Goal: Transaction & Acquisition: Obtain resource

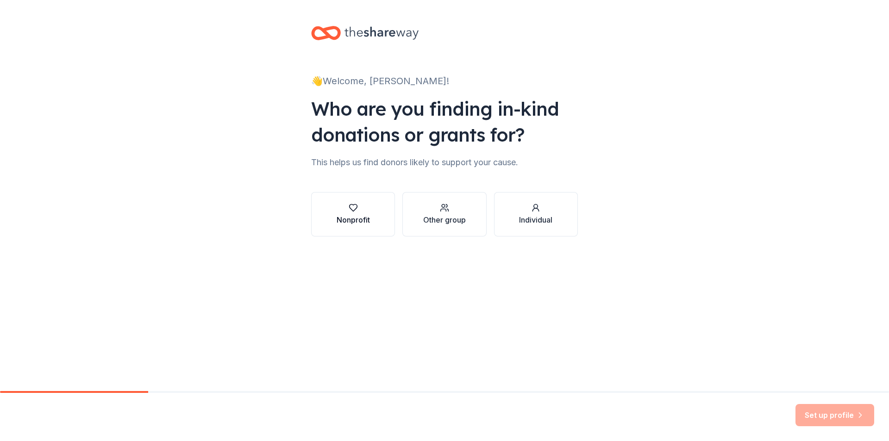
click at [376, 211] on button "Nonprofit" at bounding box center [353, 214] width 84 height 44
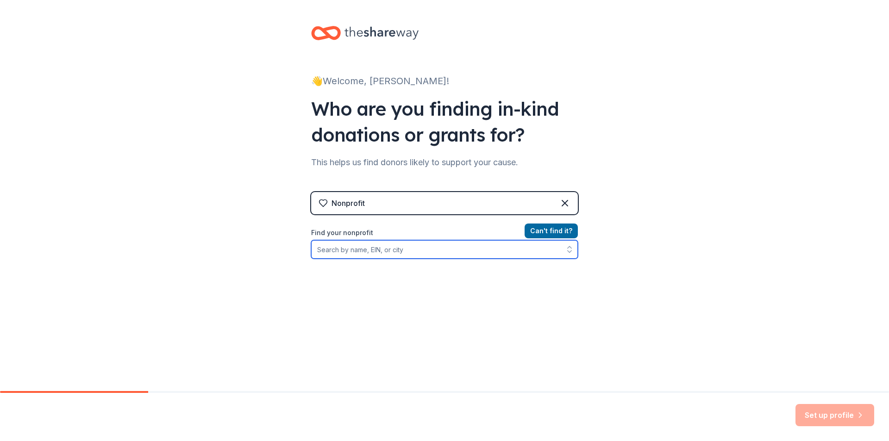
click at [351, 251] on input "Find your nonprofit" at bounding box center [444, 249] width 267 height 19
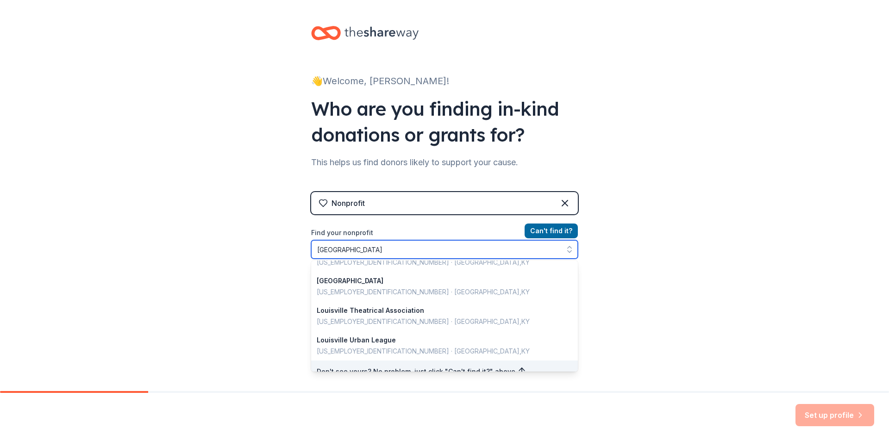
scroll to position [656, 0]
drag, startPoint x: 401, startPoint y: 251, endPoint x: 268, endPoint y: 235, distance: 134.3
click at [269, 236] on div "👋 Welcome, [PERSON_NAME]! Who are you finding in-kind donations or grants for? …" at bounding box center [444, 198] width 889 height 396
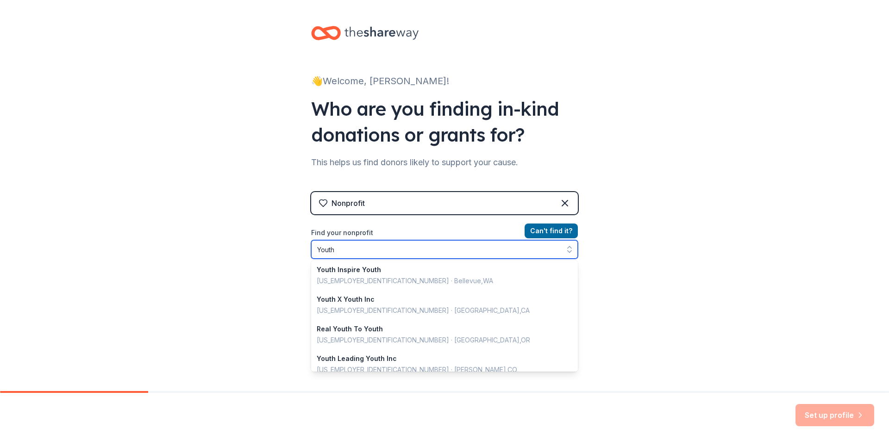
scroll to position [185, 0]
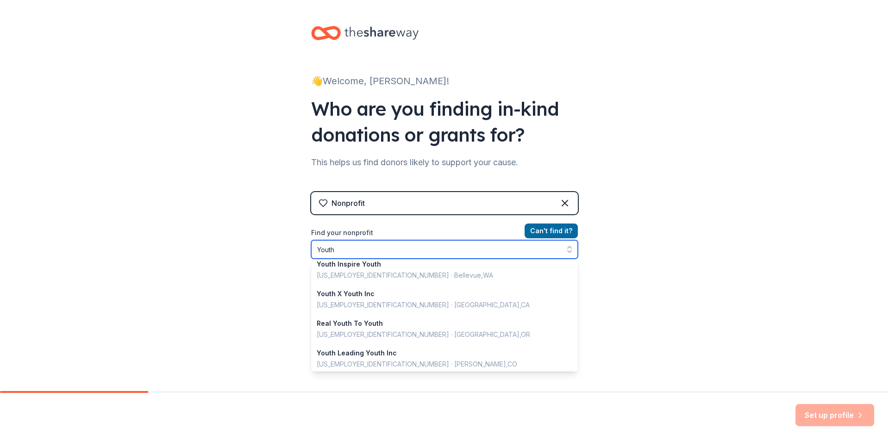
click at [357, 249] on input "Youth" at bounding box center [444, 249] width 267 height 19
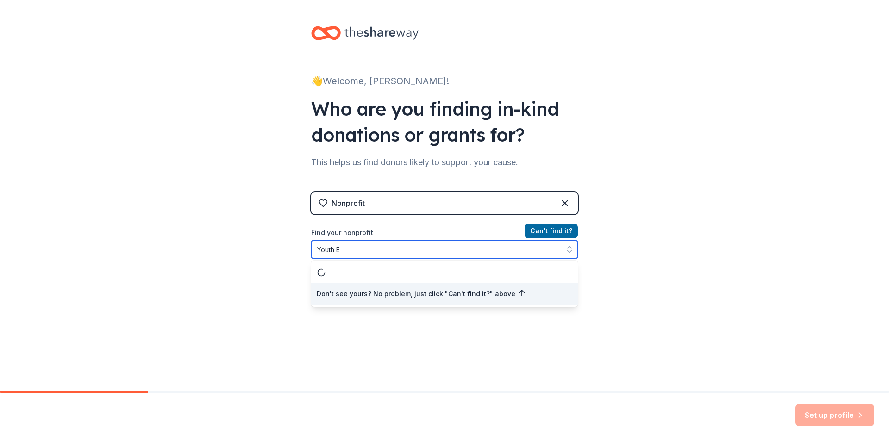
scroll to position [0, 0]
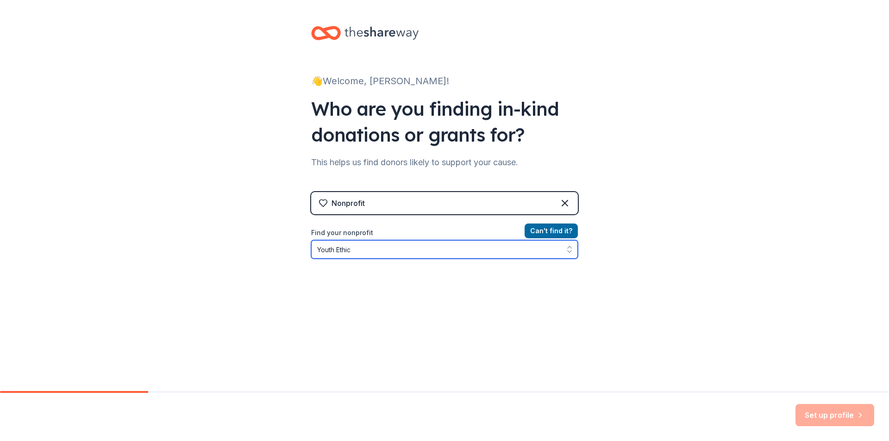
type input "Youth Ethics"
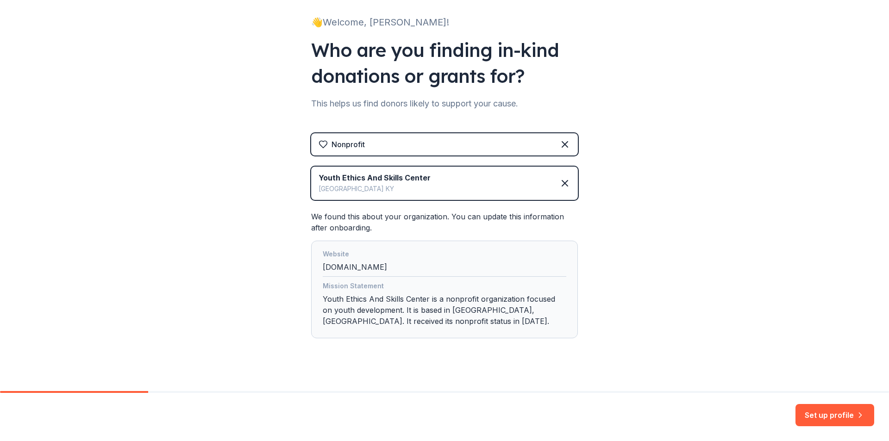
scroll to position [69, 0]
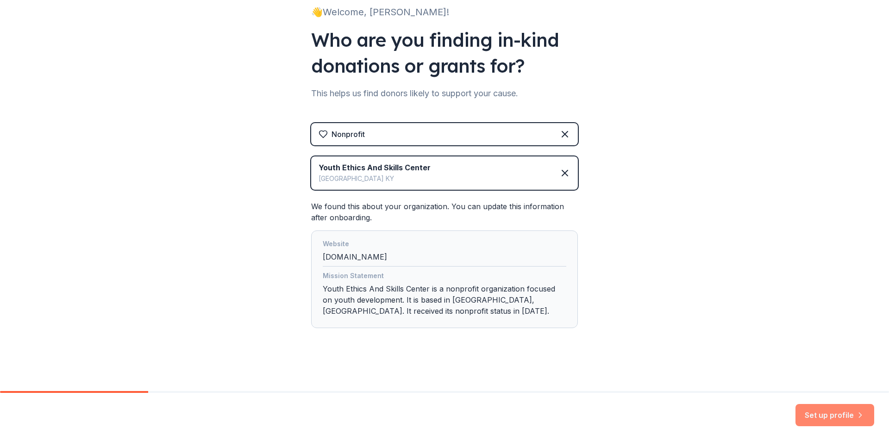
click at [835, 418] on button "Set up profile" at bounding box center [834, 415] width 79 height 22
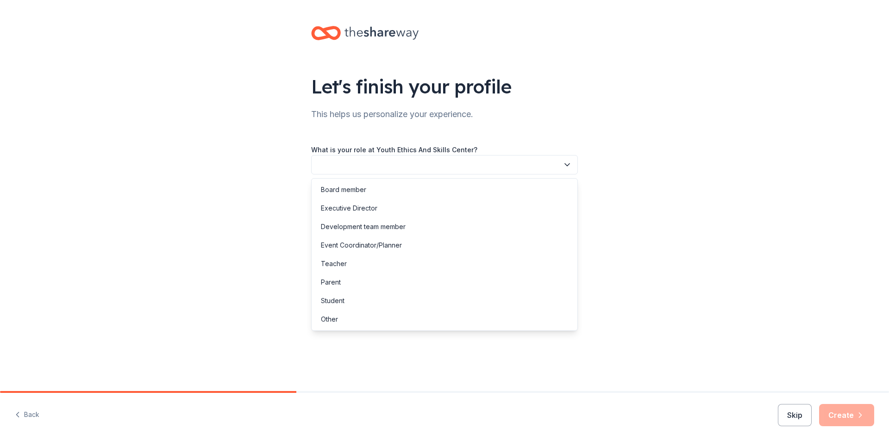
click at [364, 165] on button "button" at bounding box center [444, 164] width 267 height 19
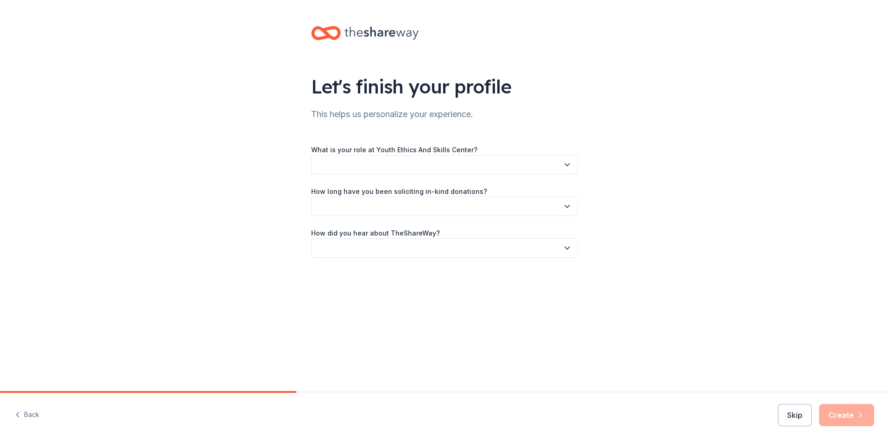
click at [364, 165] on button "button" at bounding box center [444, 164] width 267 height 19
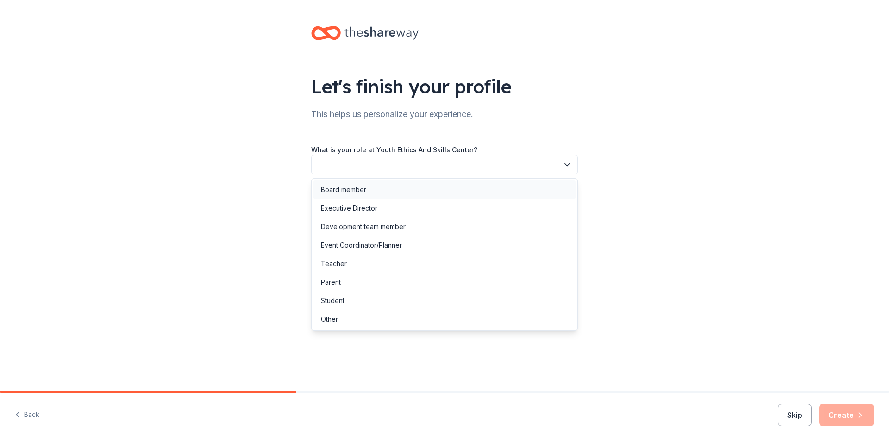
click at [364, 191] on div "Board member" at bounding box center [343, 189] width 45 height 11
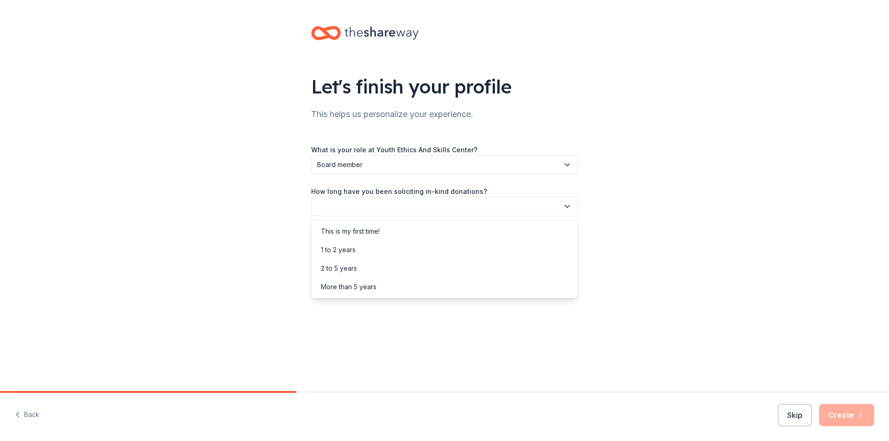
click at [360, 205] on button "button" at bounding box center [444, 206] width 267 height 19
click at [348, 269] on div "2 to 5 years" at bounding box center [339, 268] width 36 height 11
click at [355, 249] on button "button" at bounding box center [444, 247] width 267 height 19
click at [347, 291] on div "Online search" at bounding box center [342, 291] width 42 height 11
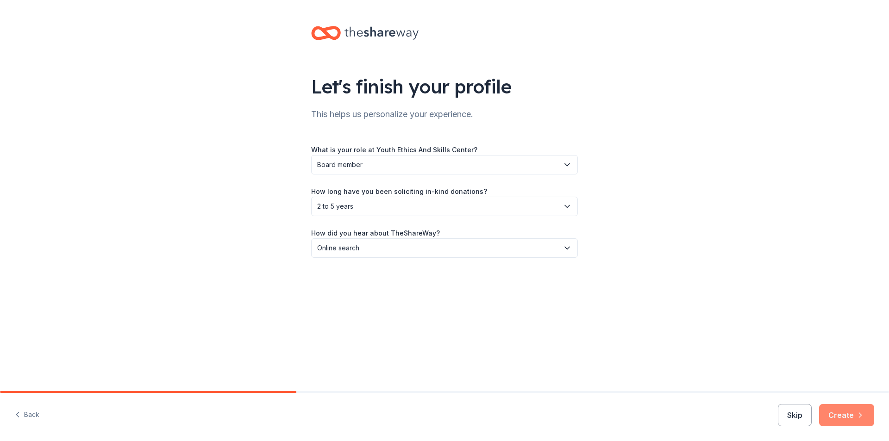
click at [850, 424] on button "Create" at bounding box center [846, 415] width 55 height 22
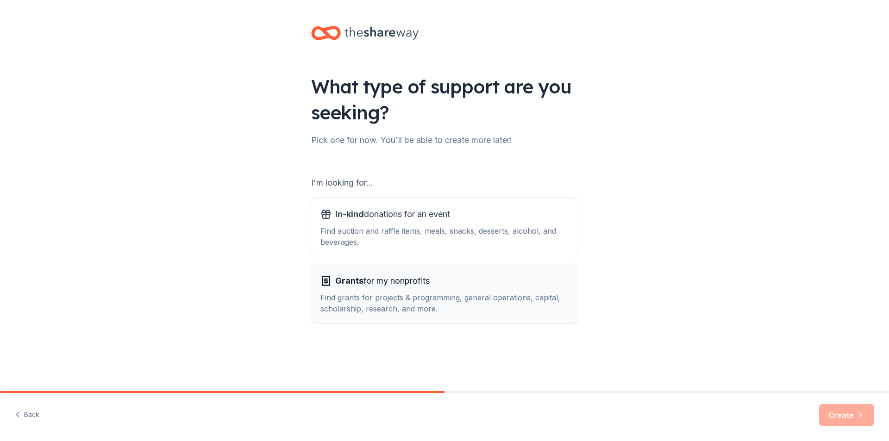
click at [433, 289] on div "Grants for my nonprofits Find grants for projects & programming, general operat…" at bounding box center [444, 294] width 248 height 41
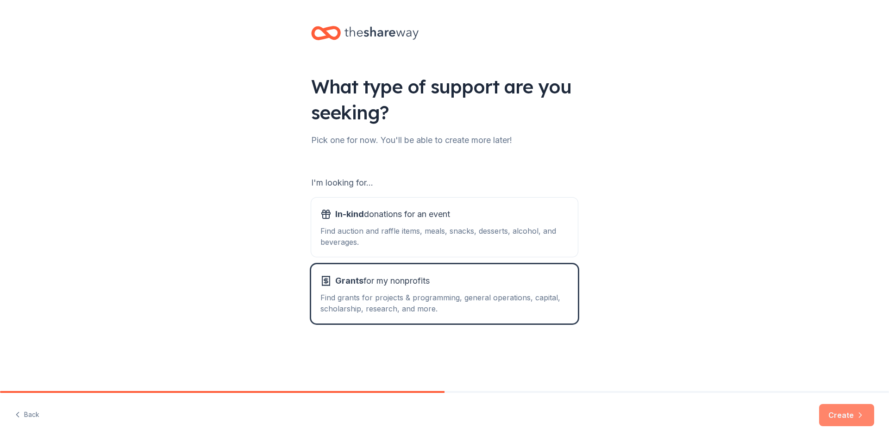
click at [843, 417] on button "Create" at bounding box center [846, 415] width 55 height 22
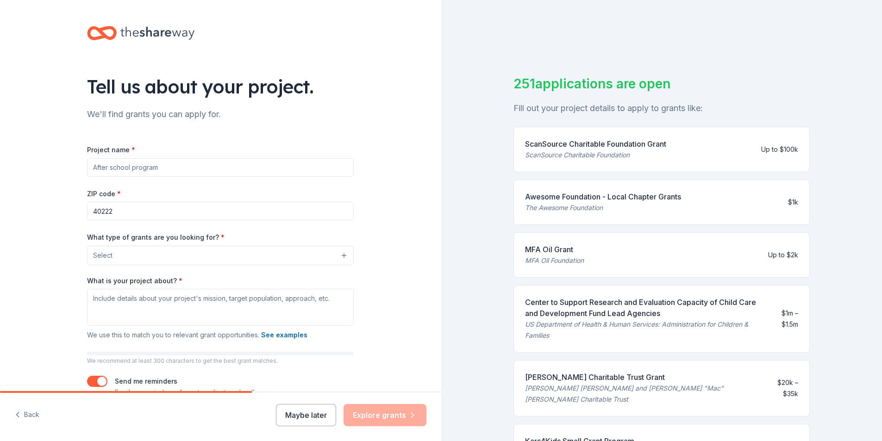
click at [161, 166] on input "Project name *" at bounding box center [220, 167] width 267 height 19
type input "Toy and Coat Giveaway"
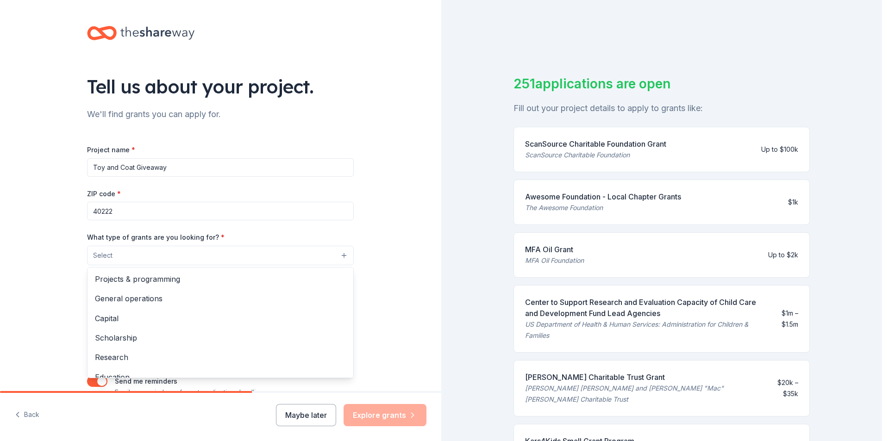
click at [149, 254] on button "Select" at bounding box center [220, 255] width 267 height 19
click at [165, 278] on span "Projects & programming" at bounding box center [220, 279] width 251 height 12
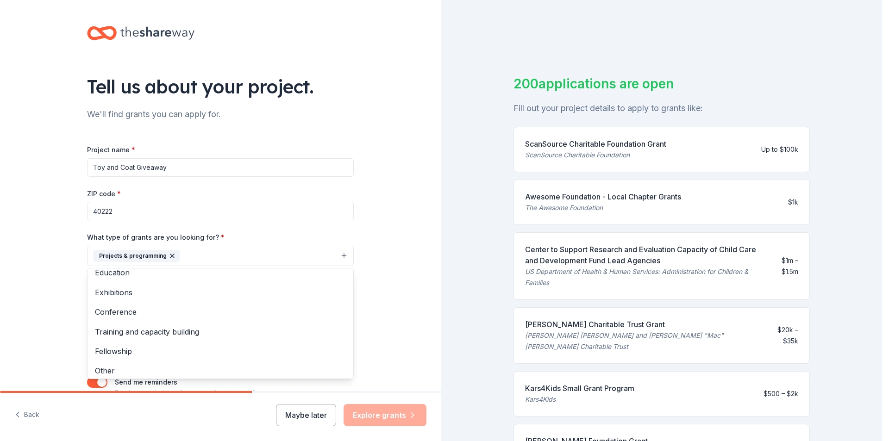
scroll to position [90, 0]
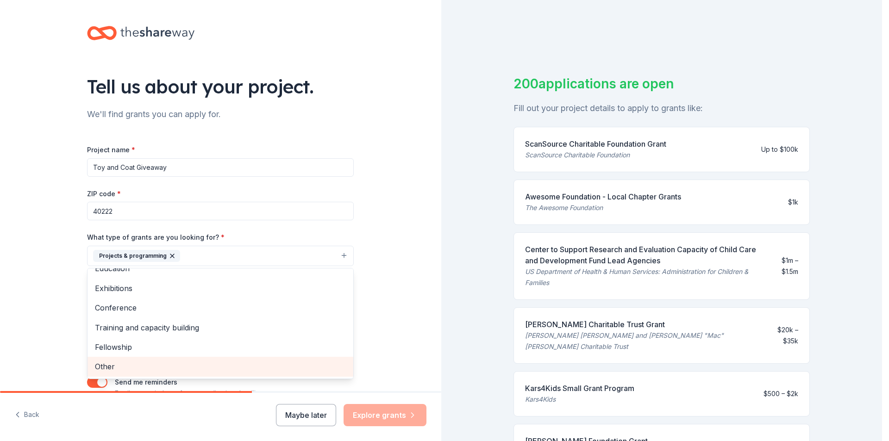
click at [95, 363] on span "Other" at bounding box center [220, 367] width 251 height 12
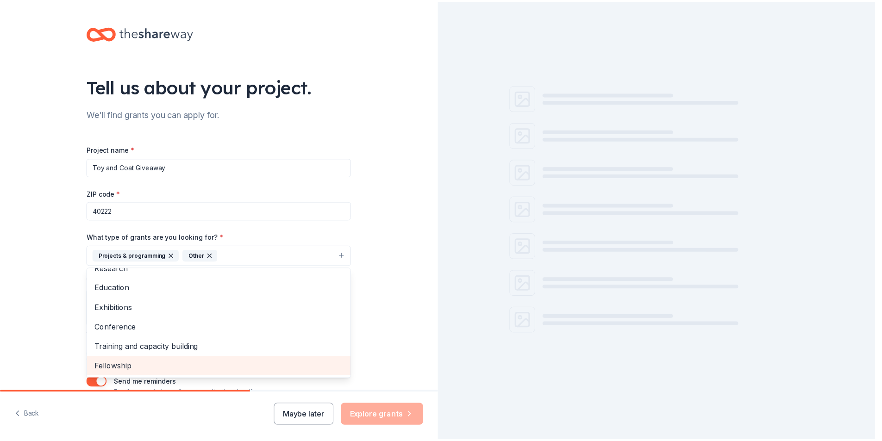
scroll to position [70, 0]
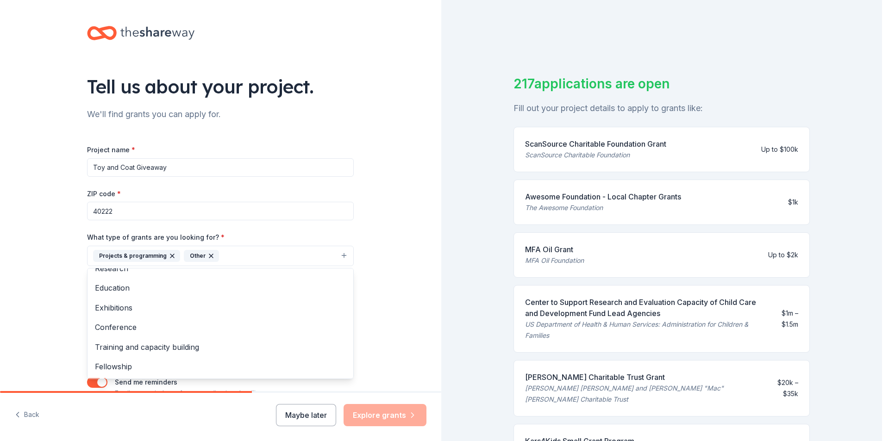
click at [364, 290] on div "Tell us about your project. We'll find grants you can apply for. Project name *…" at bounding box center [220, 222] width 296 height 444
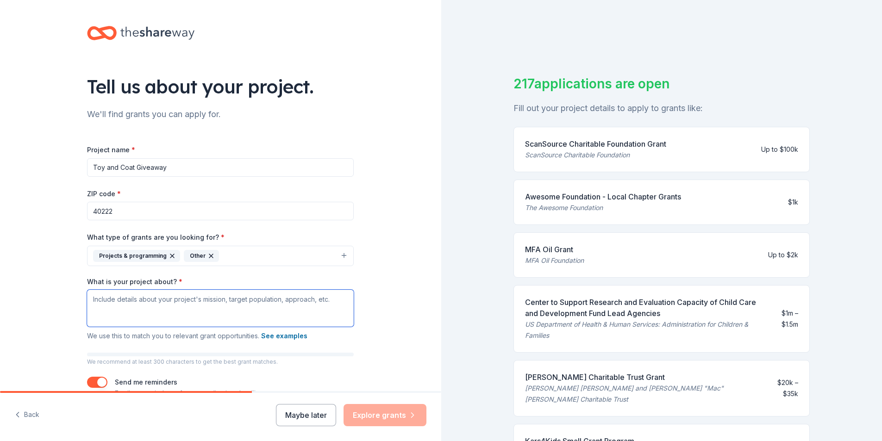
click at [92, 297] on textarea "What is your project about? *" at bounding box center [220, 308] width 267 height 37
type textarea "I"
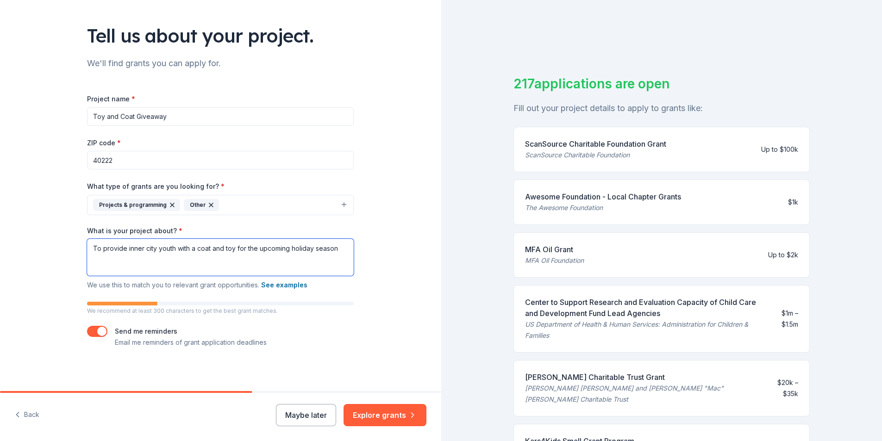
scroll to position [52, 0]
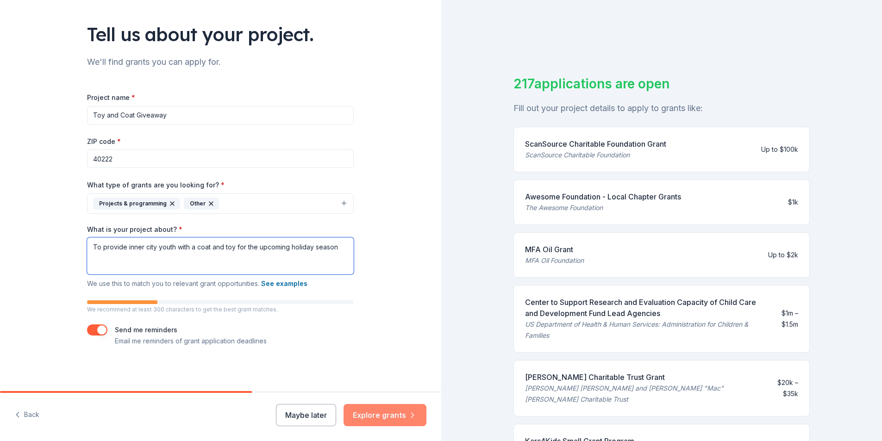
type textarea "To provide inner city youth with a coat and toy for the upcoming holiday season"
click at [382, 418] on button "Explore grants" at bounding box center [385, 415] width 83 height 22
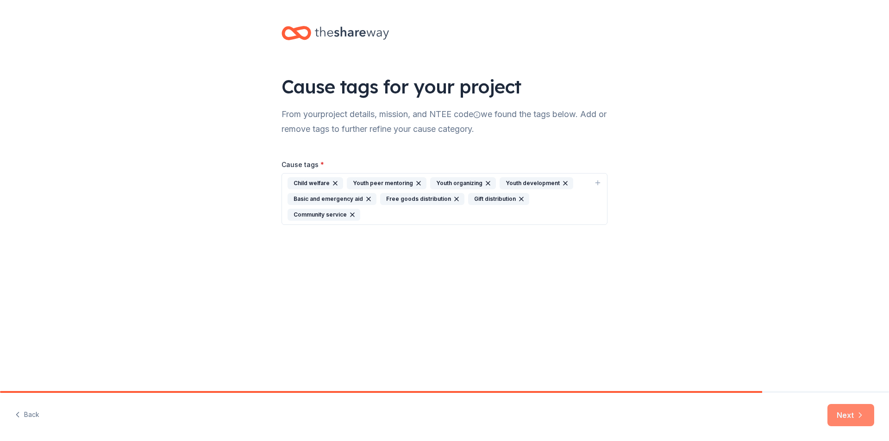
click at [840, 419] on button "Next" at bounding box center [850, 415] width 47 height 22
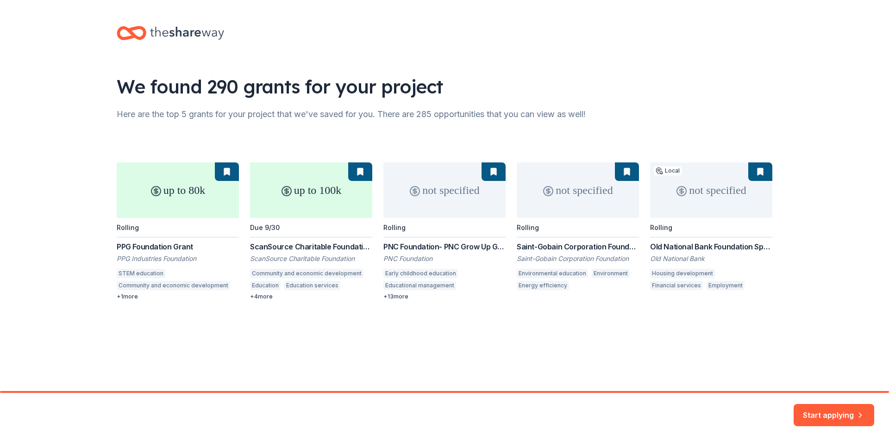
click at [721, 198] on div "up to 80k Rolling PPG Foundation Grant PPG Industries Foundation STEM education…" at bounding box center [445, 232] width 656 height 138
click at [753, 176] on div "up to 80k Rolling PPG Foundation Grant PPG Industries Foundation STEM education…" at bounding box center [445, 232] width 656 height 138
click at [803, 411] on button "Start applying" at bounding box center [834, 410] width 81 height 22
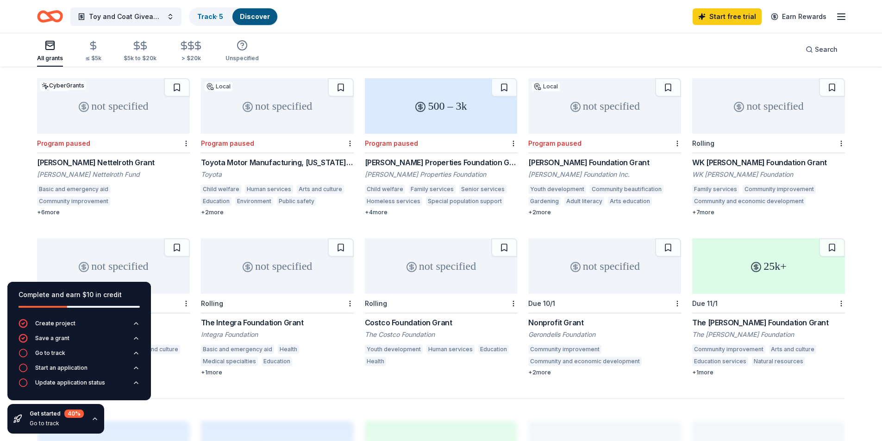
scroll to position [410, 0]
click at [405, 315] on div "Costco Foundation Grant" at bounding box center [441, 320] width 153 height 11
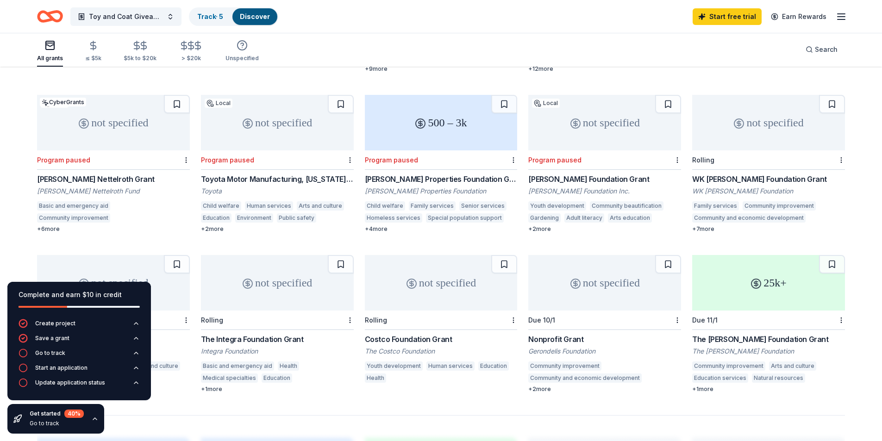
scroll to position [363, 0]
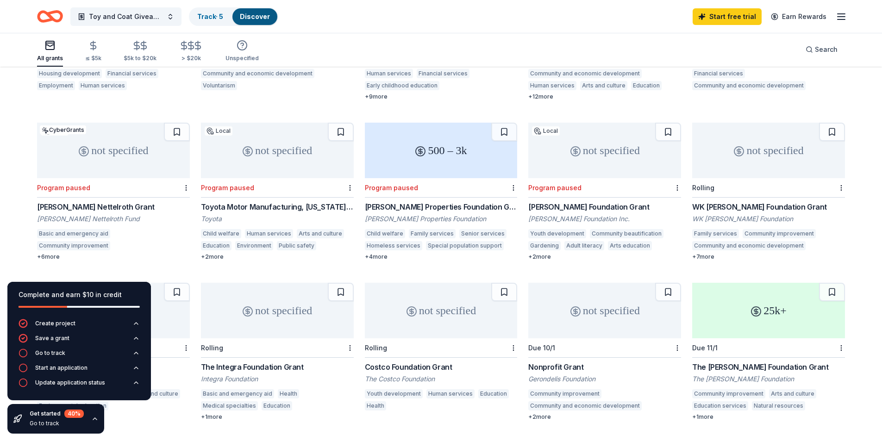
click at [798, 241] on div "Community and economic development" at bounding box center [748, 245] width 113 height 9
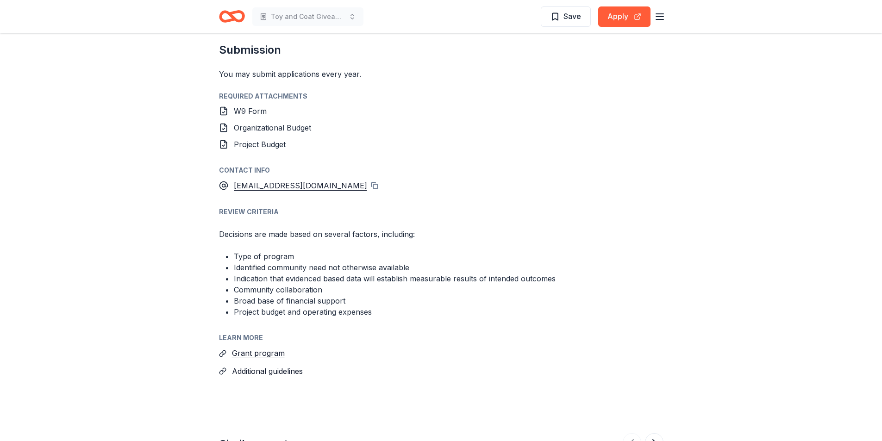
scroll to position [1065, 0]
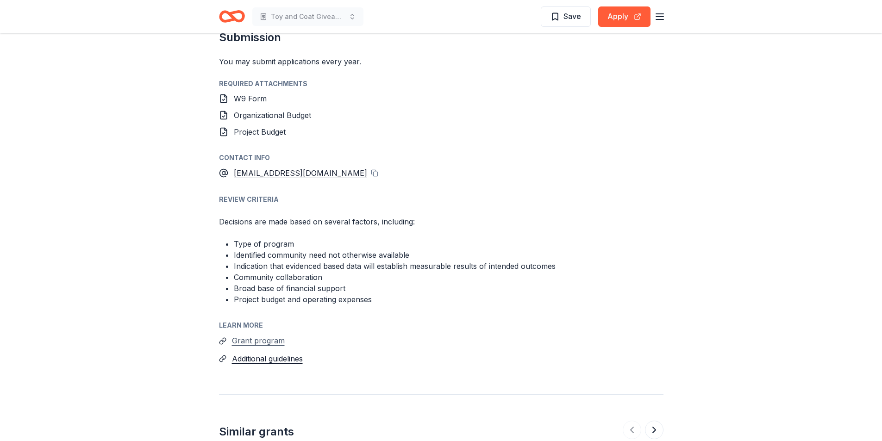
click at [250, 335] on button "Grant program" at bounding box center [258, 341] width 53 height 12
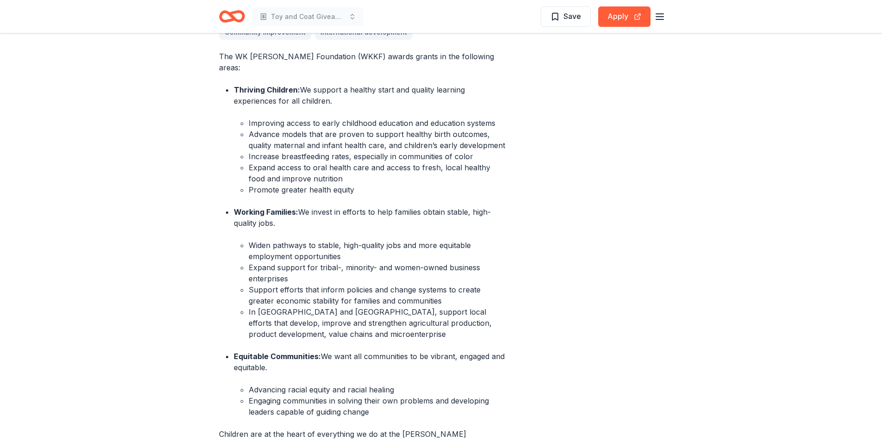
scroll to position [324, 0]
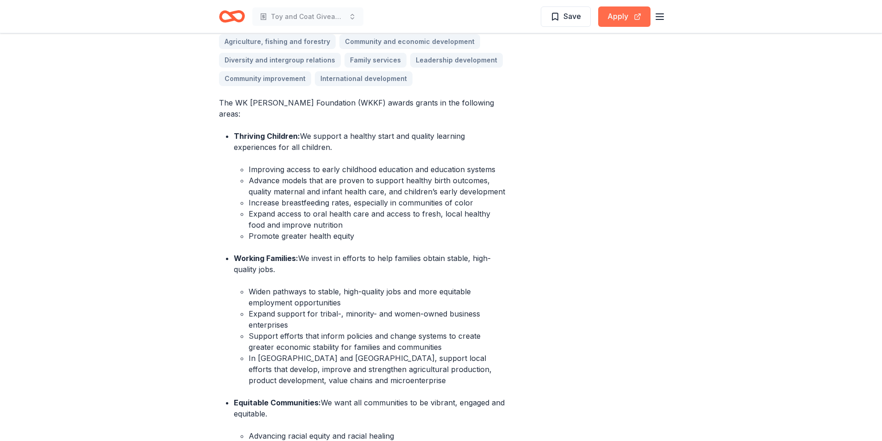
click at [618, 18] on button "Apply" at bounding box center [624, 16] width 52 height 20
